Goal: Transaction & Acquisition: Obtain resource

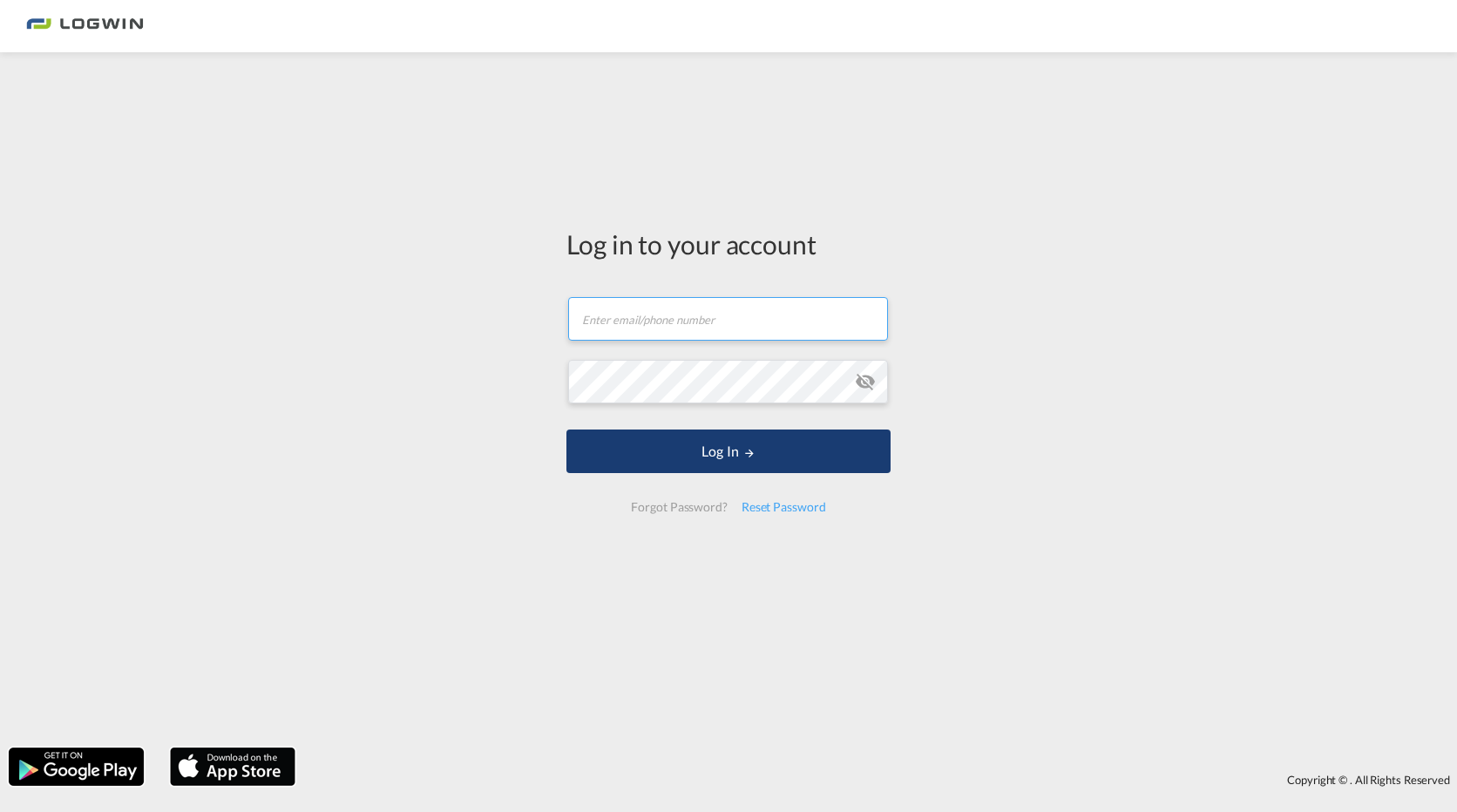
type input "[EMAIL_ADDRESS][DOMAIN_NAME]"
click at [768, 443] on button "Log In" at bounding box center [728, 451] width 324 height 43
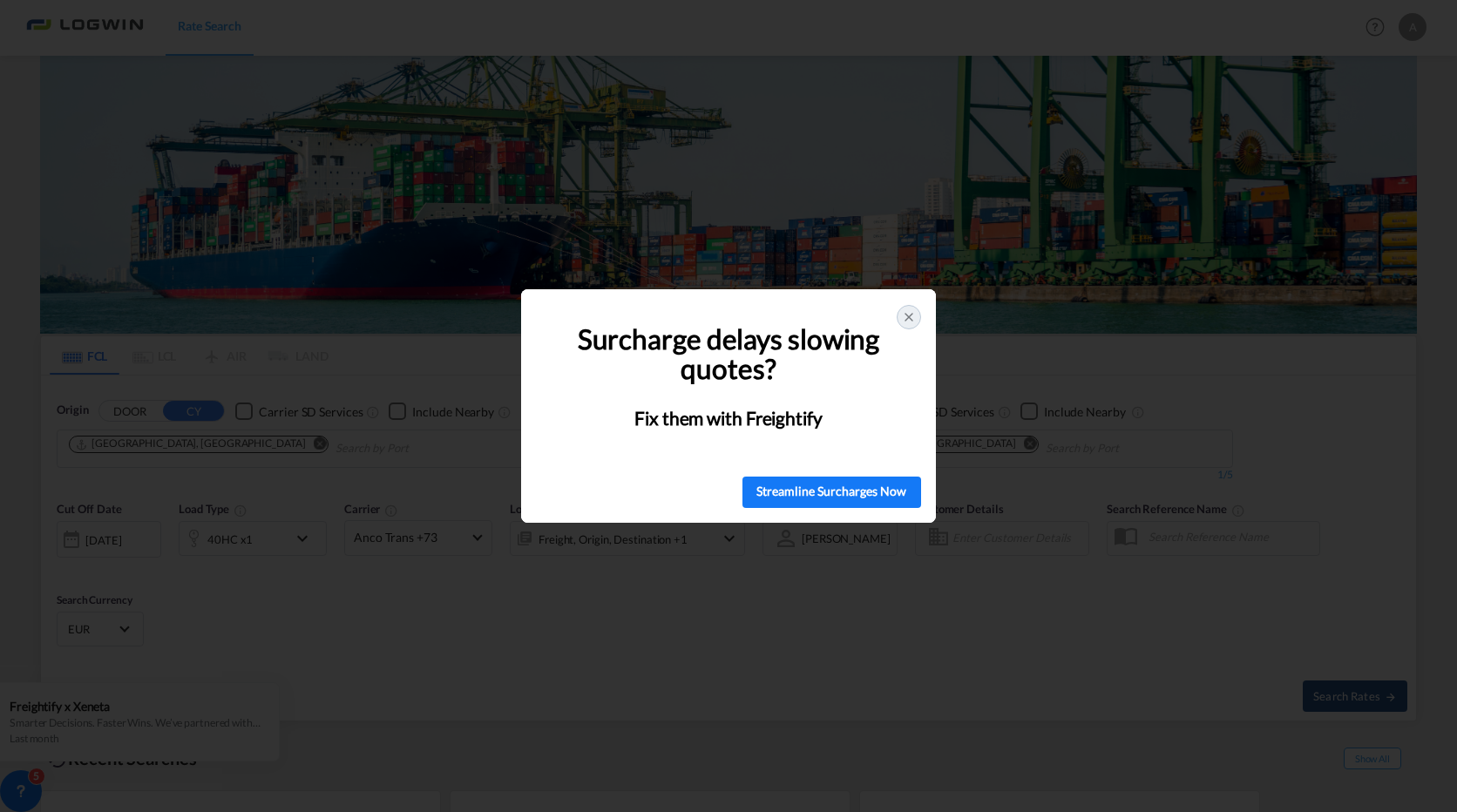
click at [918, 313] on div at bounding box center [909, 317] width 24 height 24
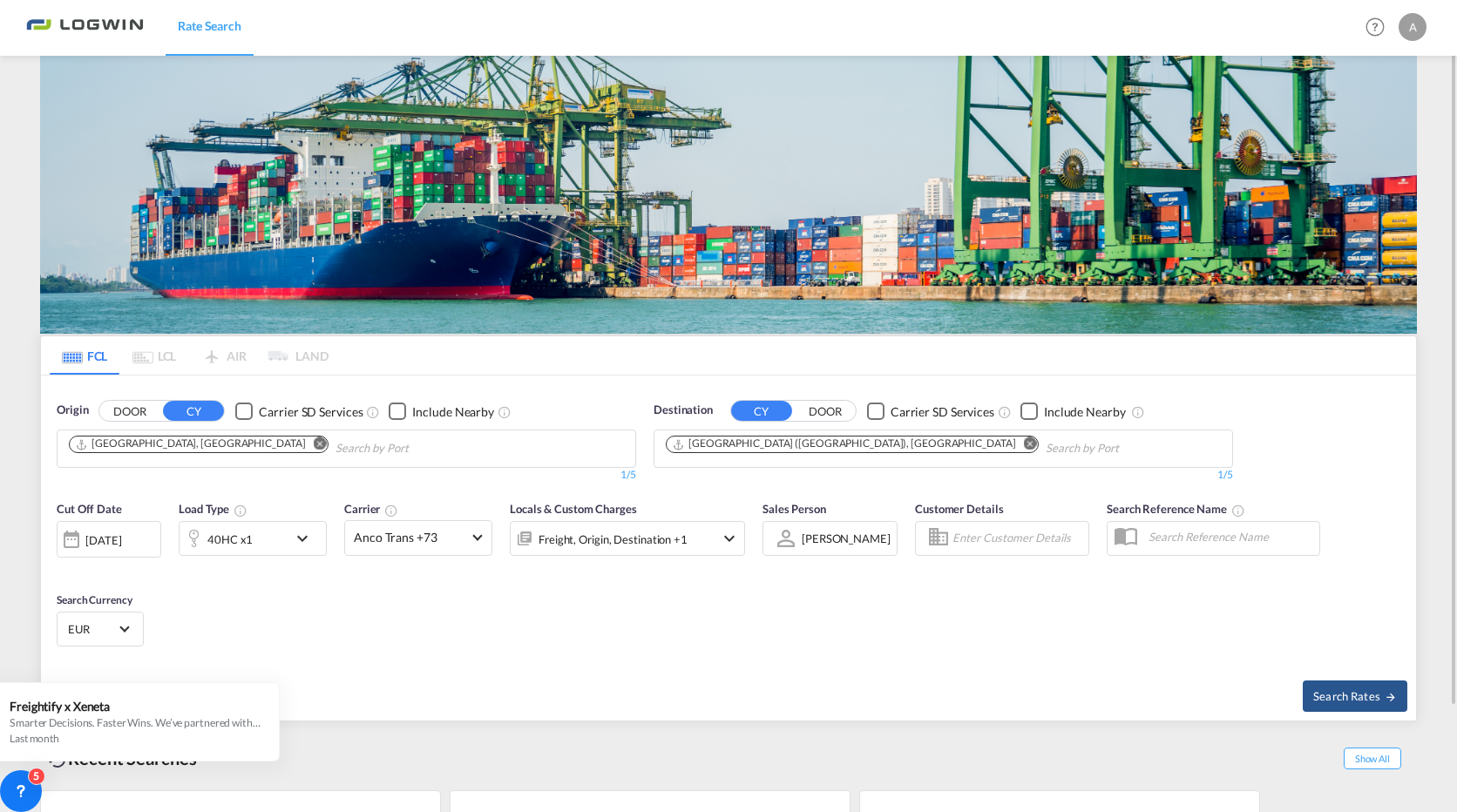
click at [314, 448] on md-icon "Remove" at bounding box center [320, 444] width 13 height 13
click at [161, 452] on body "Rate Search Rate Search Help Resources Product Release A My Profile Logout FCL …" at bounding box center [728, 406] width 1457 height 812
click at [133, 452] on input "Mauritus" at bounding box center [151, 449] width 165 height 28
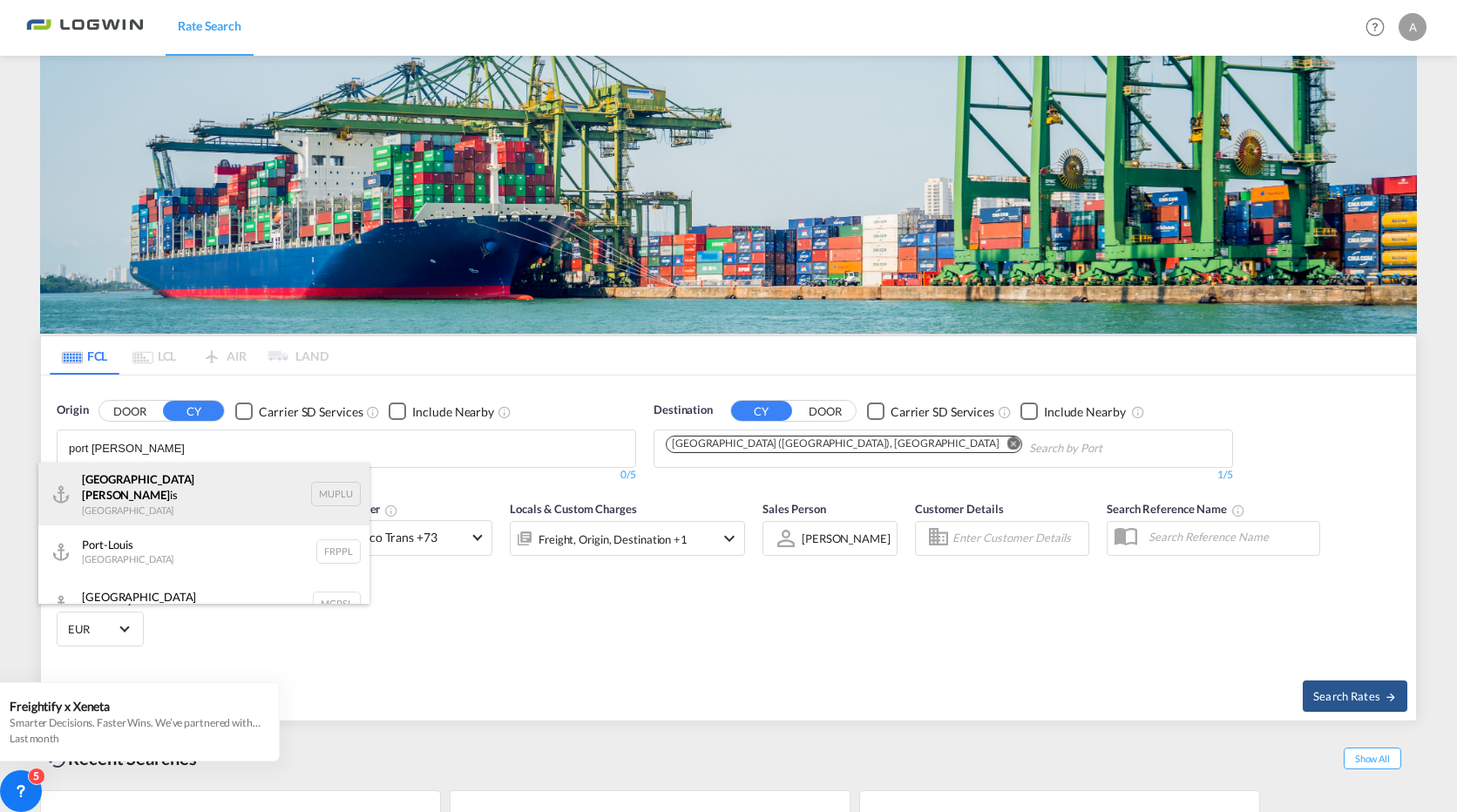
type input "port [PERSON_NAME]"
click at [224, 489] on div "[GEOGRAPHIC_DATA][PERSON_NAME] is [GEOGRAPHIC_DATA] MUPLU" at bounding box center [204, 494] width 331 height 63
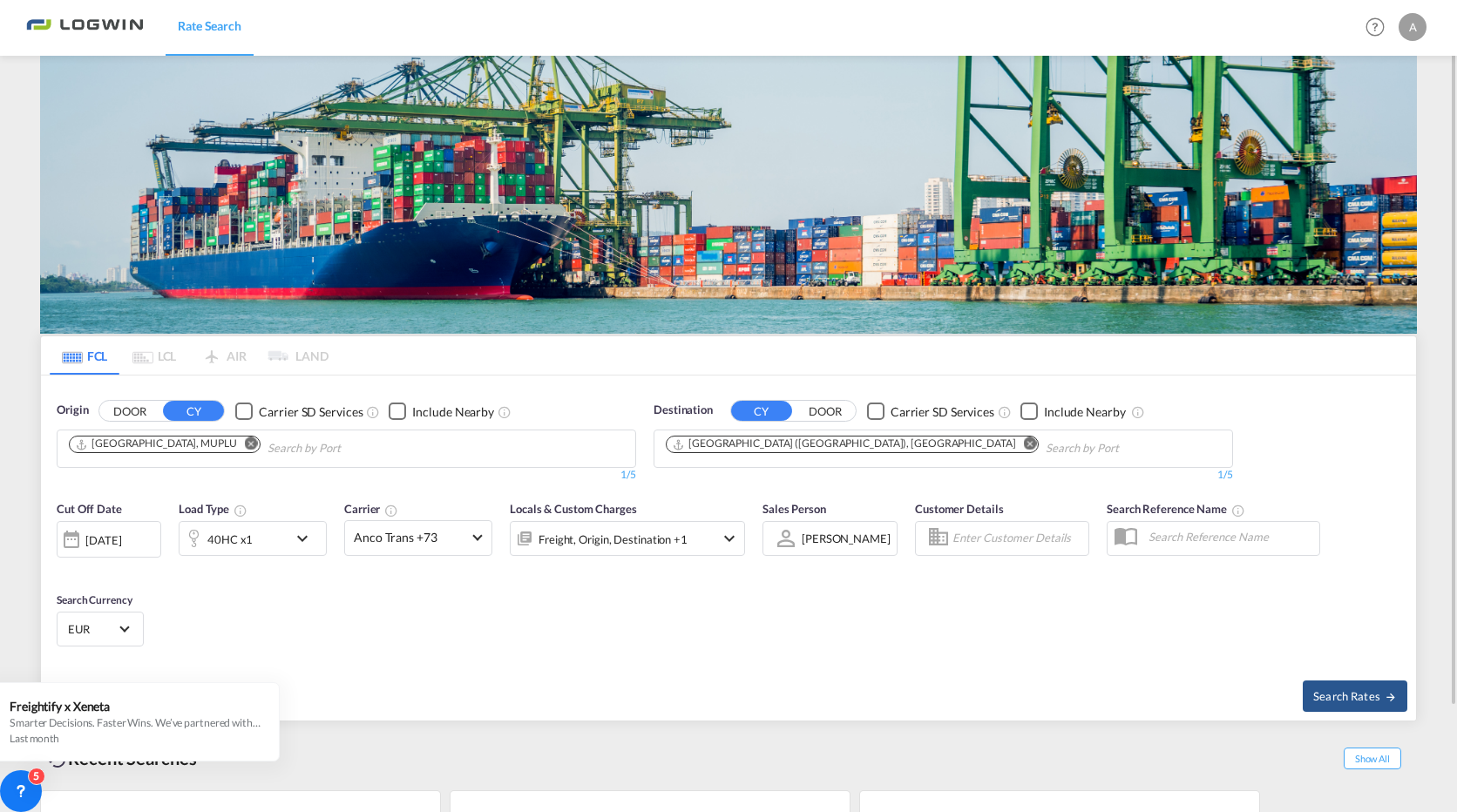
click at [1023, 442] on md-icon "Remove" at bounding box center [1030, 444] width 13 height 13
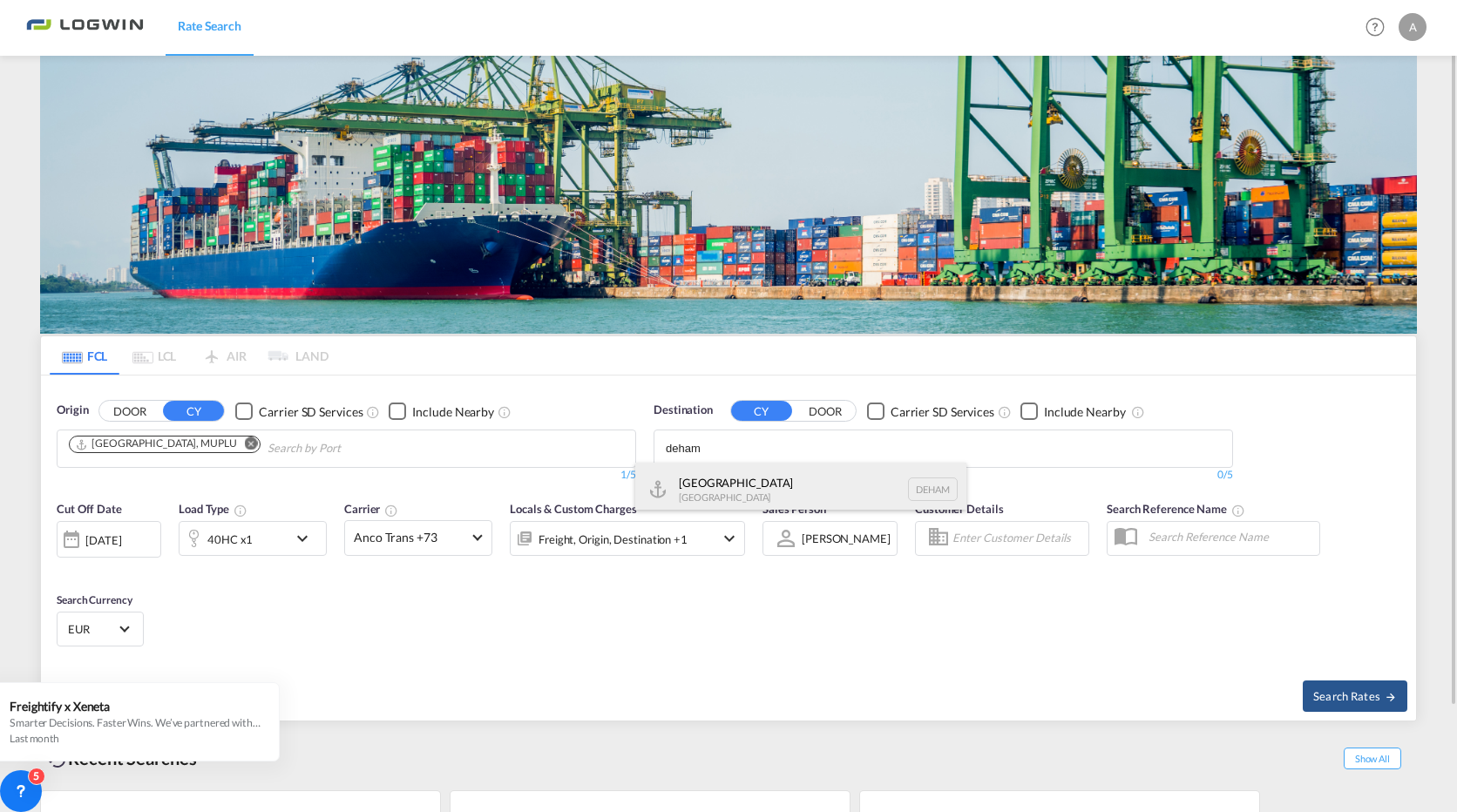
type input "deham"
click at [702, 503] on div "Hamburg [GEOGRAPHIC_DATA] [GEOGRAPHIC_DATA]" at bounding box center [800, 489] width 331 height 53
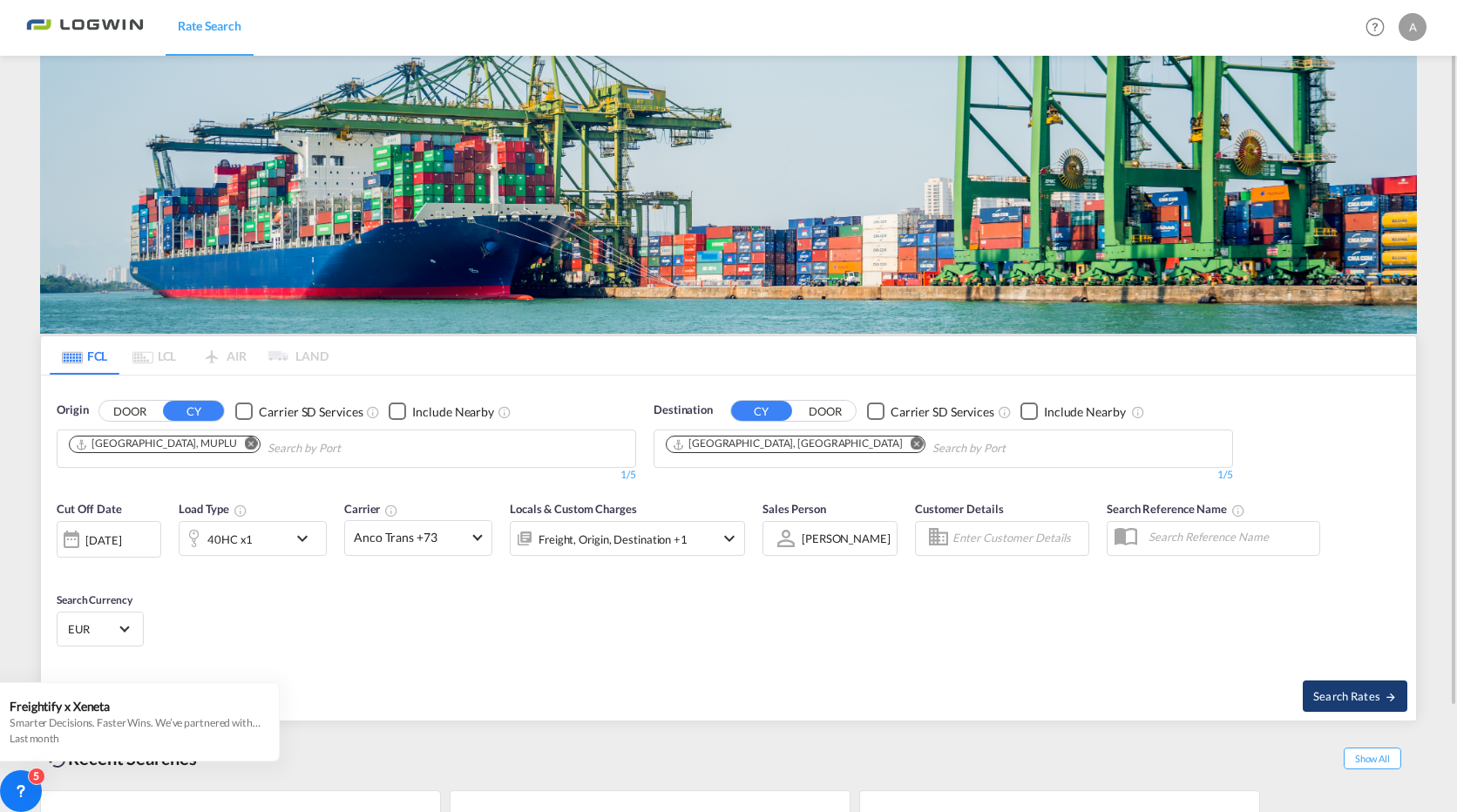
click at [1342, 692] on span "Search Rates" at bounding box center [1354, 696] width 84 height 14
type input "MUPLU to DEHAM / [DATE]"
